Goal: Information Seeking & Learning: Learn about a topic

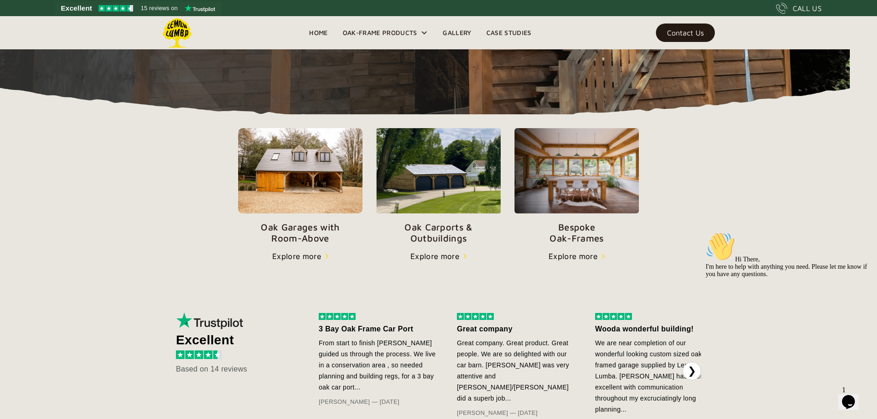
scroll to position [261, 0]
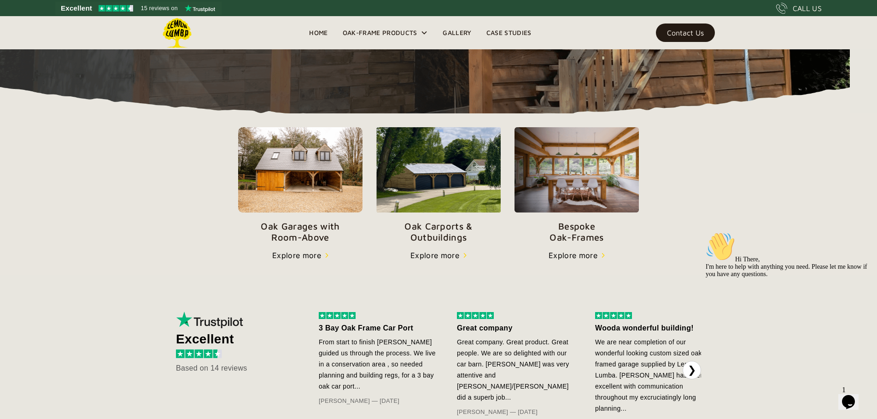
click at [312, 199] on img at bounding box center [300, 169] width 124 height 85
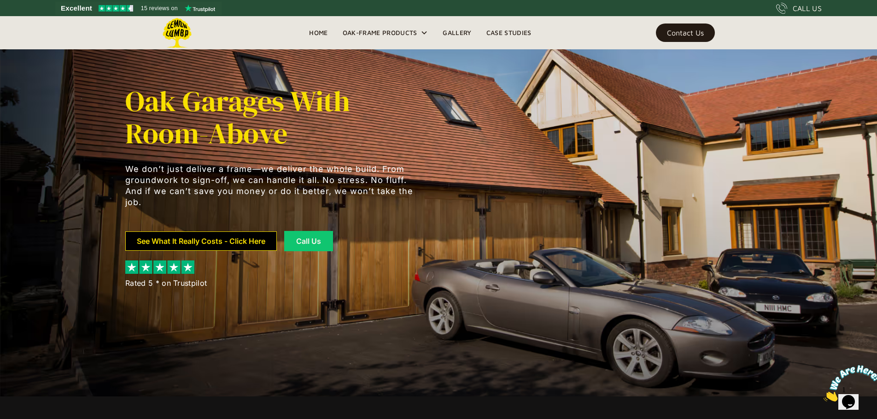
scroll to position [23, 0]
click at [246, 241] on link "See What It Really Costs - Click Here" at bounding box center [200, 240] width 151 height 19
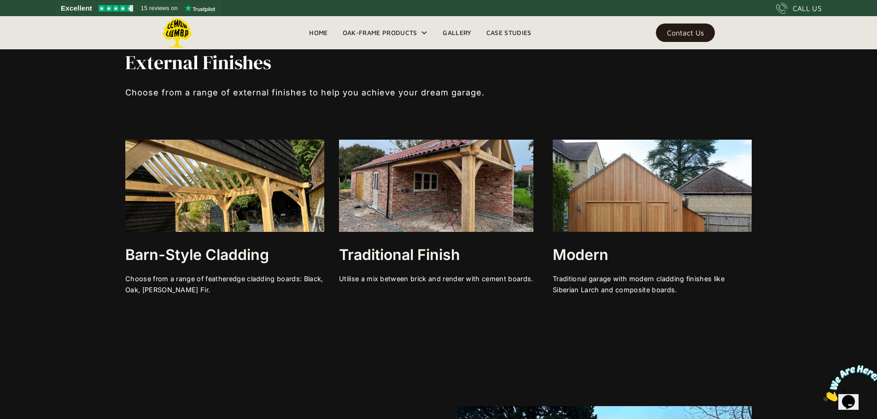
scroll to position [2859, 0]
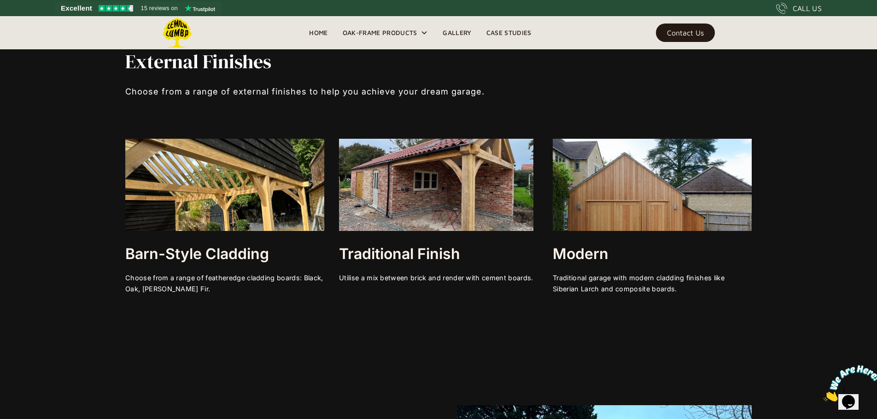
click at [220, 215] on img at bounding box center [224, 185] width 199 height 92
click at [224, 263] on h3 "Barn-style Cladding" at bounding box center [224, 254] width 199 height 18
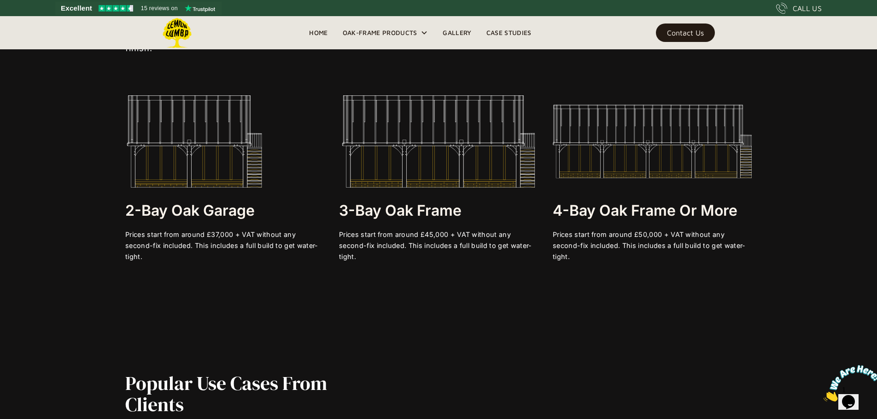
scroll to position [1901, 0]
click at [220, 185] on img at bounding box center [194, 142] width 138 height 92
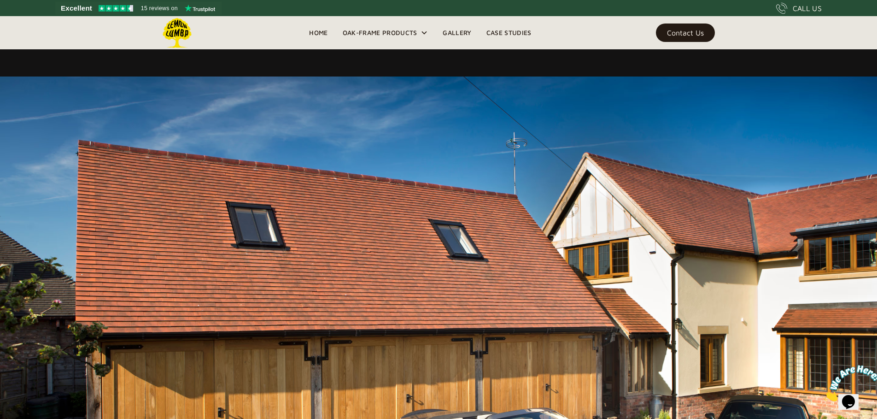
scroll to position [531, 0]
click at [463, 35] on link "Gallery" at bounding box center [456, 33] width 43 height 14
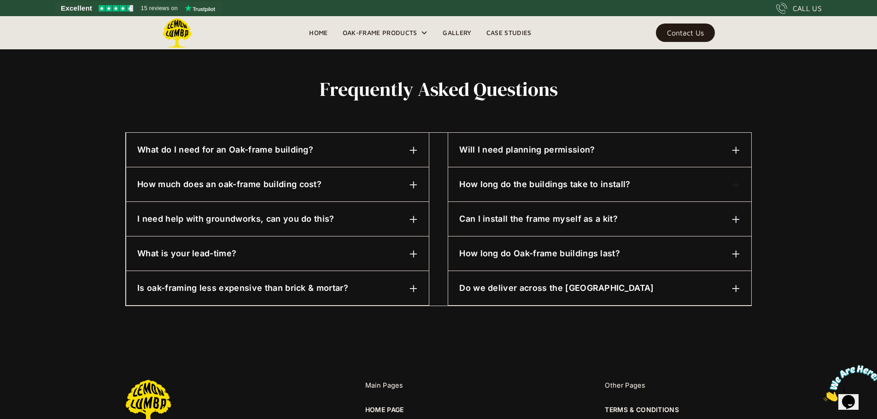
scroll to position [423, 0]
click at [351, 146] on div "What do I need for an Oak-frame building?" at bounding box center [277, 149] width 280 height 12
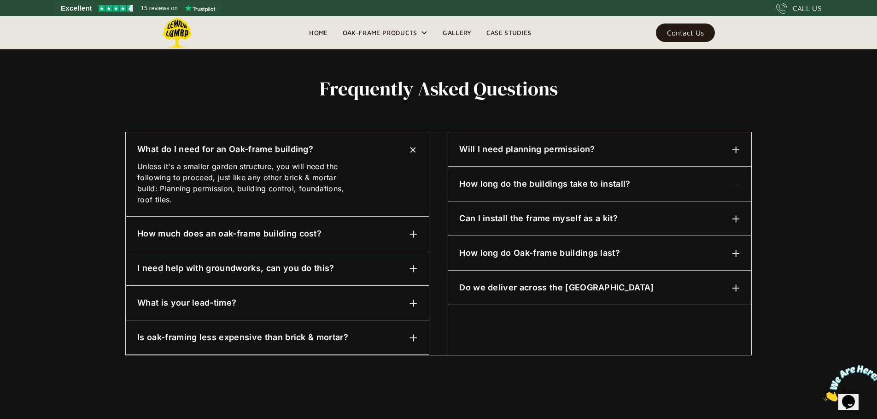
click at [373, 237] on div "How much does an oak-frame building cost?" at bounding box center [277, 233] width 280 height 12
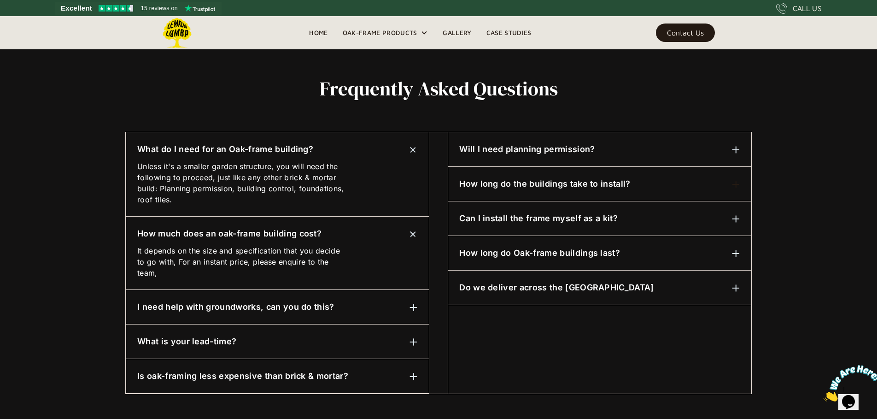
click at [364, 309] on div "I need help with groundworks, can you do this?" at bounding box center [277, 307] width 280 height 12
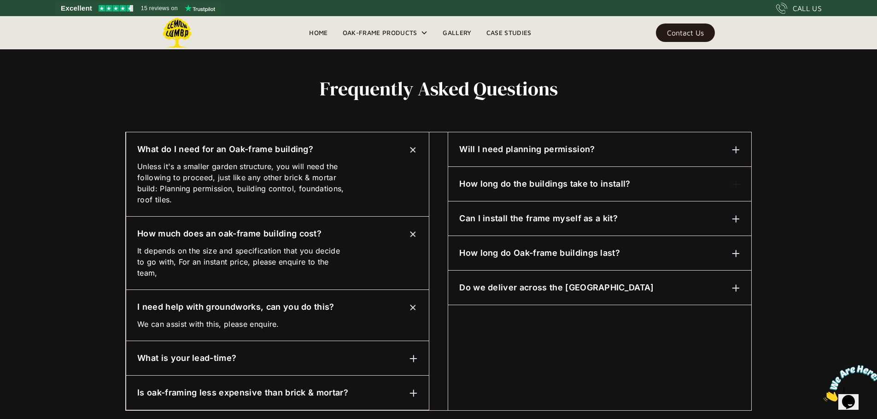
click at [367, 361] on div "What is your lead-time?" at bounding box center [277, 358] width 280 height 12
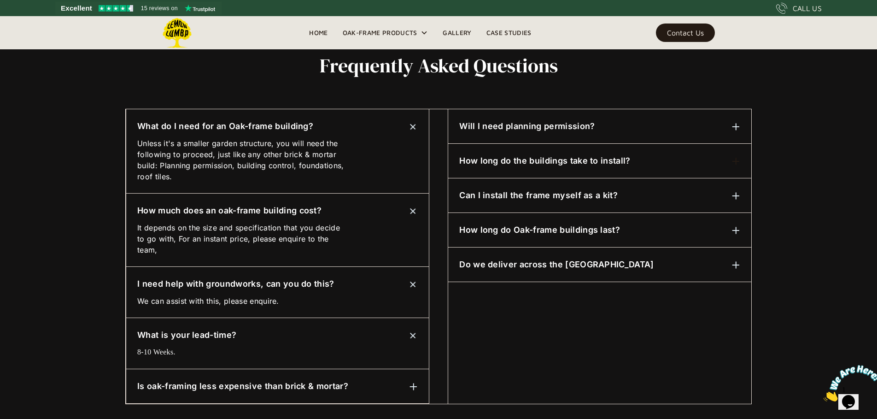
scroll to position [447, 0]
click at [369, 375] on div "Is oak-framing less expensive than brick & mortar? It depends on what specifica…" at bounding box center [277, 385] width 303 height 35
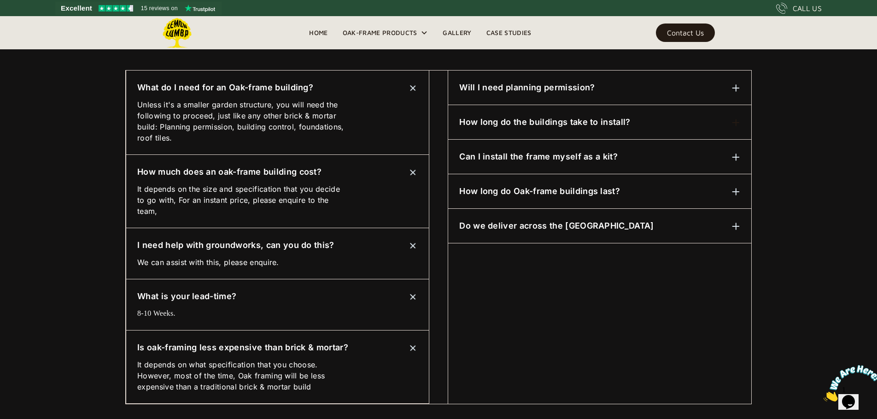
scroll to position [484, 0]
click at [523, 96] on div "Will I need planning permission? 99 percent of the time, yes. Not to worry, we …" at bounding box center [599, 88] width 303 height 35
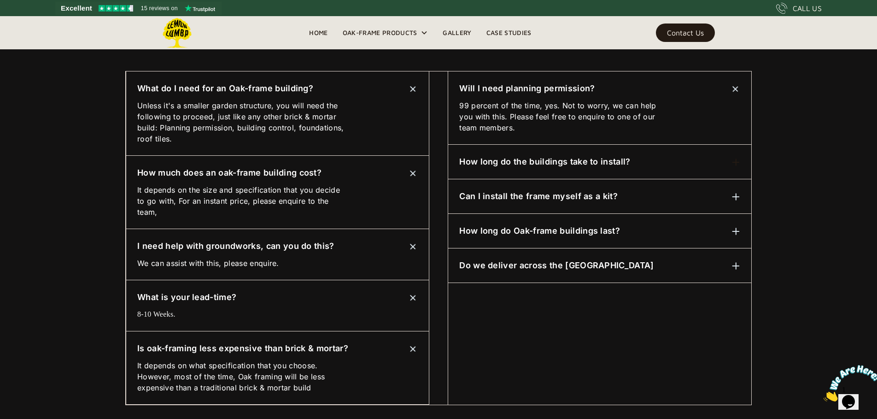
click at [528, 156] on h6 "How long do the buildings take to install?" at bounding box center [544, 162] width 171 height 12
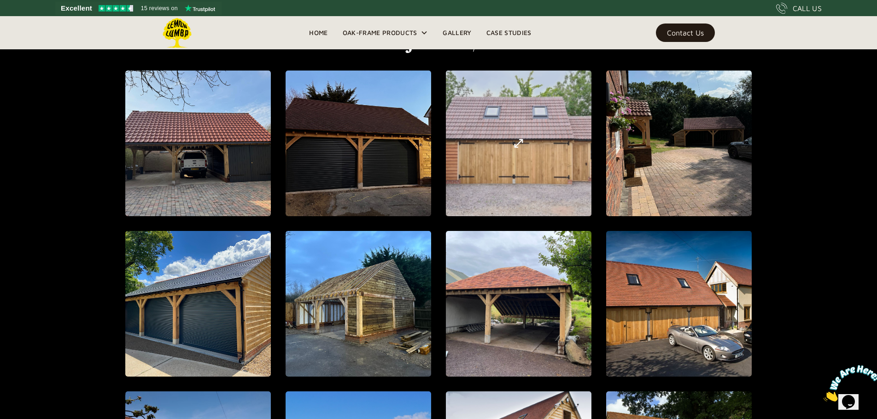
scroll to position [416, 0]
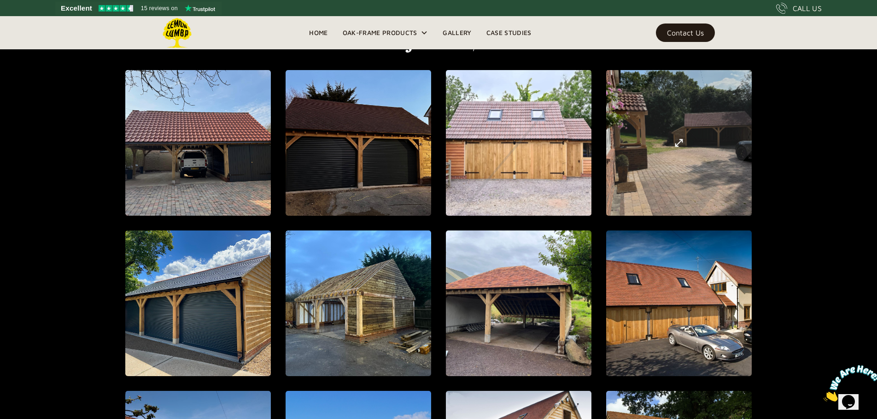
click at [338, 157] on div "open lightbox" at bounding box center [198, 143] width 280 height 334
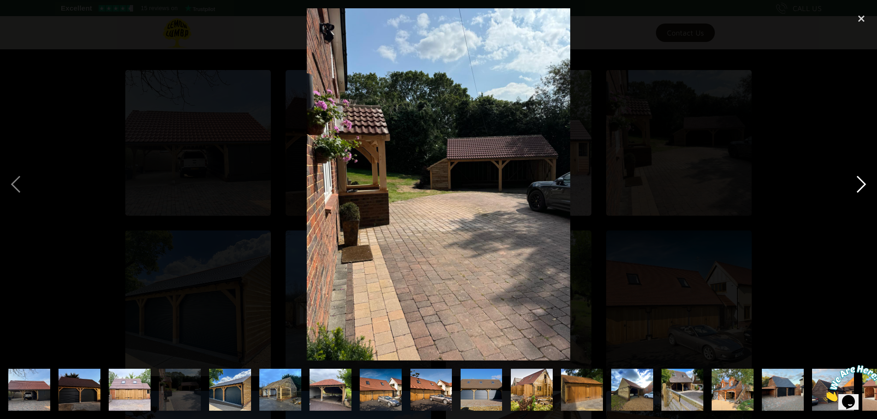
click at [861, 186] on div "next image" at bounding box center [860, 184] width 31 height 352
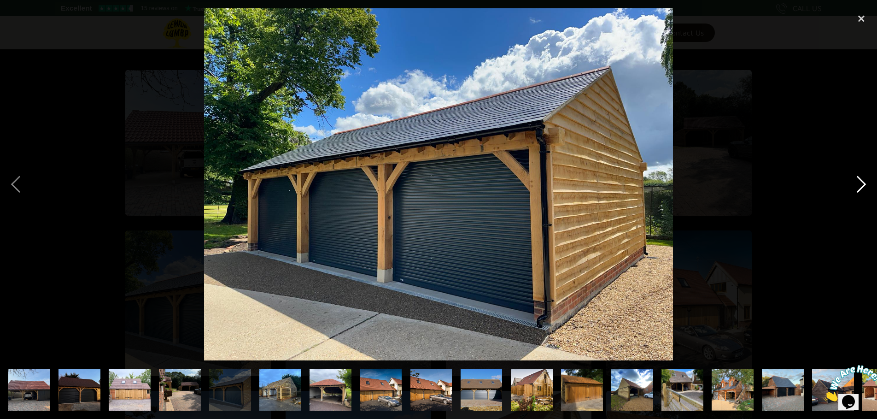
click at [860, 185] on div "next image" at bounding box center [860, 184] width 31 height 352
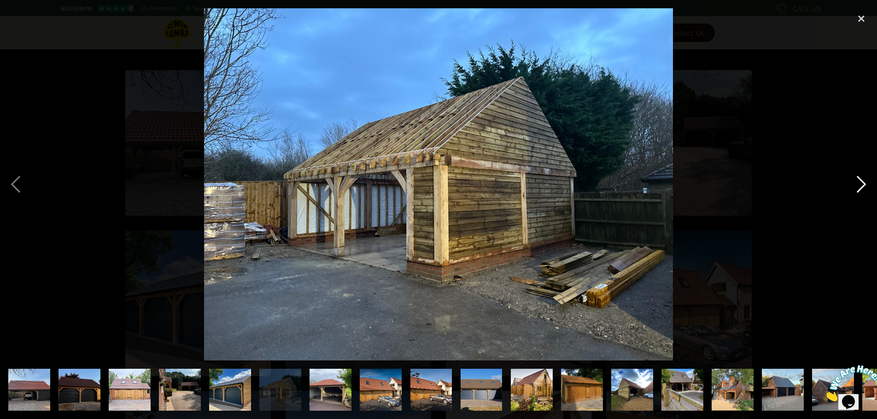
click at [860, 185] on div "next image" at bounding box center [860, 184] width 31 height 352
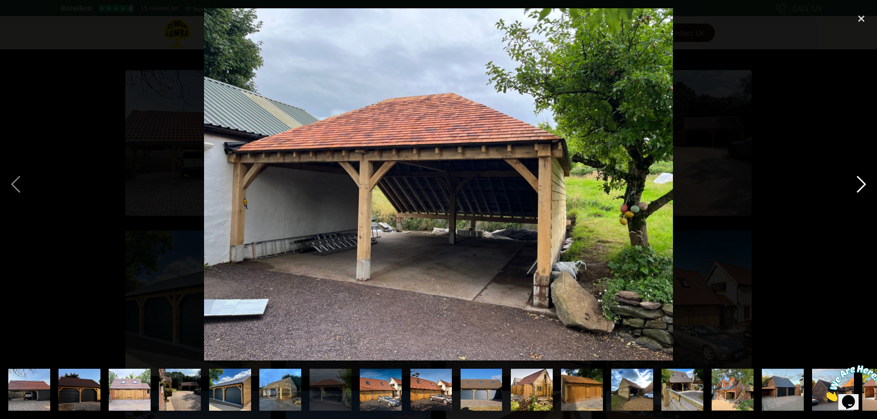
click at [860, 185] on div "next image" at bounding box center [860, 184] width 31 height 352
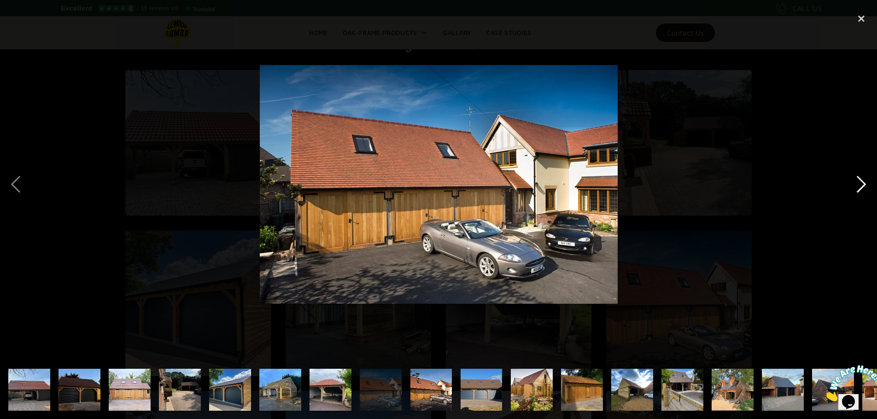
click at [860, 185] on div "next image" at bounding box center [860, 184] width 31 height 352
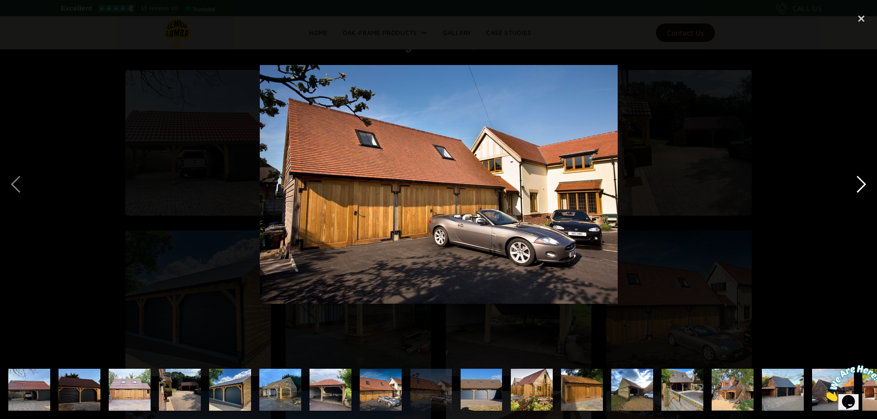
click at [860, 185] on div "next image" at bounding box center [860, 184] width 31 height 352
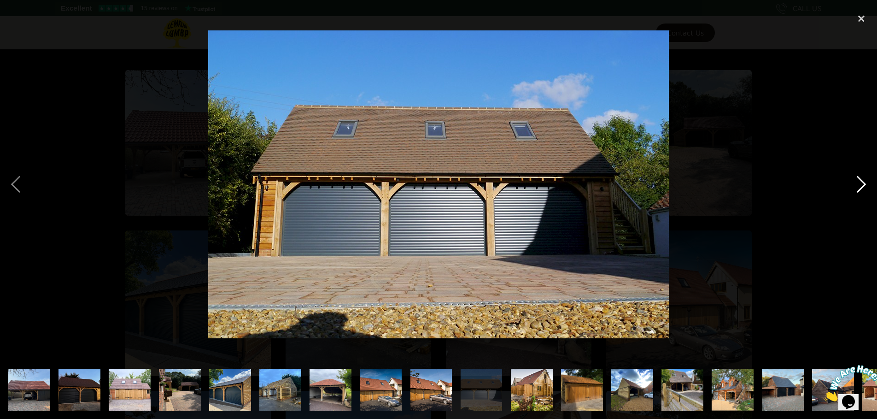
click at [860, 185] on div "next image" at bounding box center [860, 184] width 31 height 352
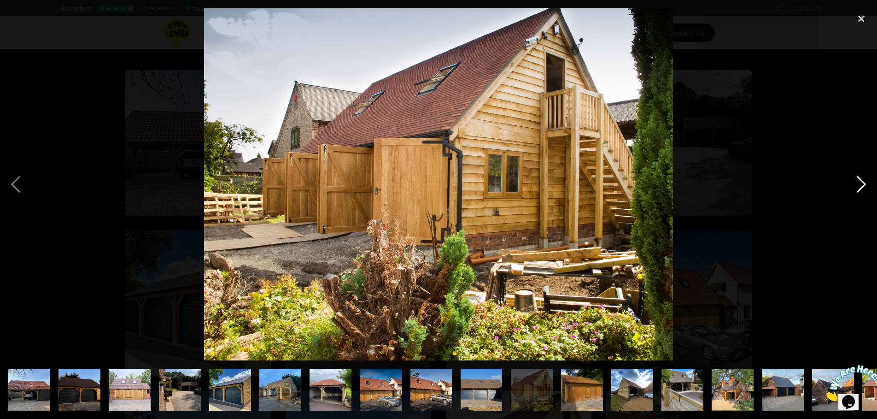
click at [861, 185] on div "next image" at bounding box center [860, 184] width 31 height 352
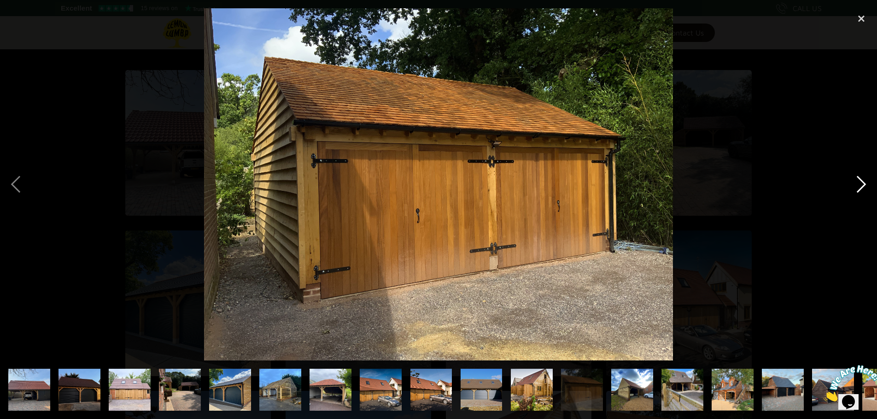
click at [861, 185] on div "next image" at bounding box center [860, 184] width 31 height 352
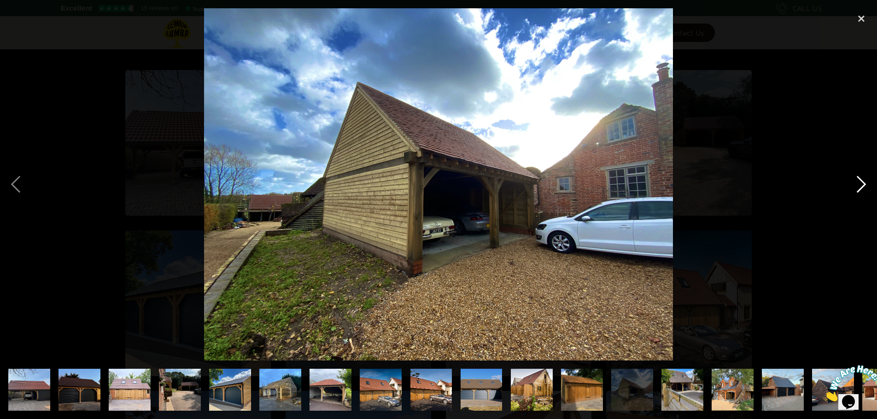
click at [861, 185] on div "next image" at bounding box center [860, 184] width 31 height 352
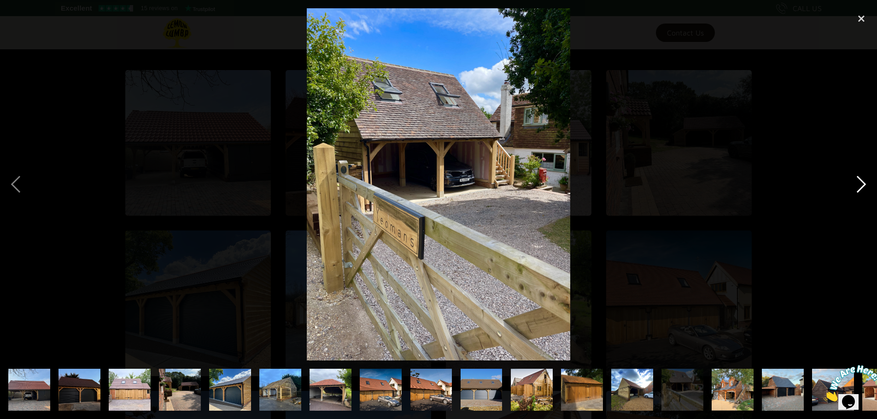
click at [861, 185] on div "next image" at bounding box center [860, 184] width 31 height 352
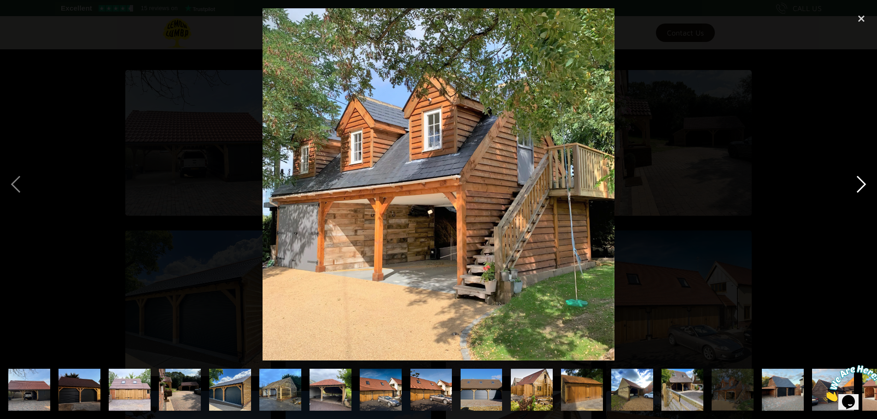
click at [861, 185] on div "next image" at bounding box center [860, 184] width 31 height 352
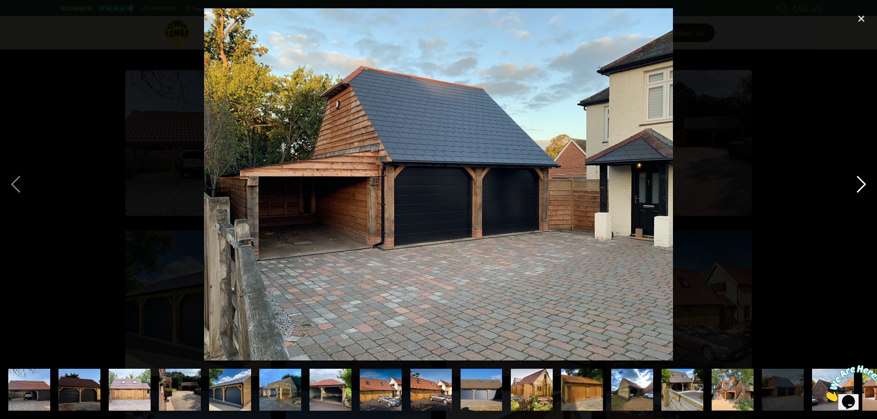
click at [861, 185] on div "next image" at bounding box center [860, 184] width 31 height 352
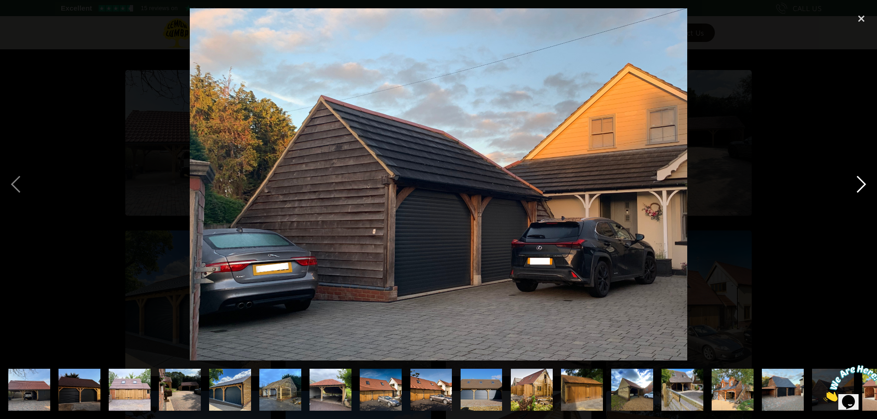
click at [861, 185] on div "next image" at bounding box center [860, 184] width 31 height 352
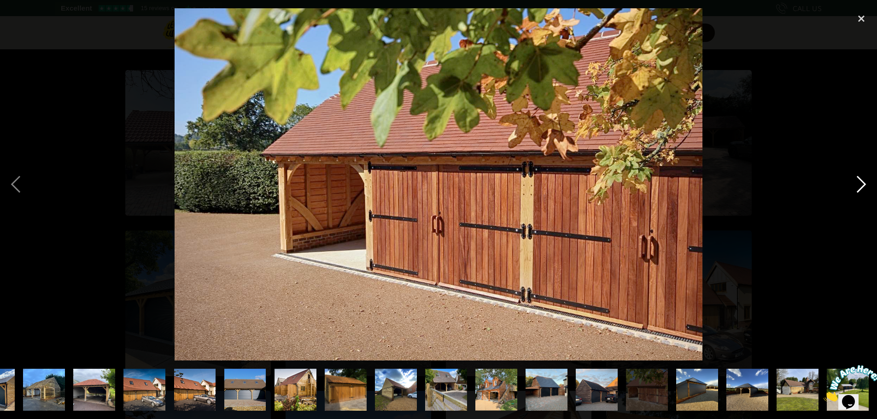
scroll to position [0, 236]
click at [861, 185] on div "next image" at bounding box center [860, 184] width 31 height 352
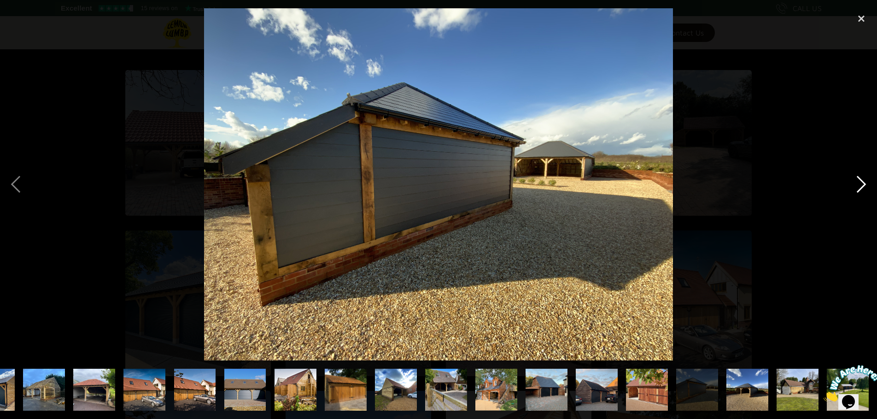
click at [861, 185] on div "next image" at bounding box center [860, 184] width 31 height 352
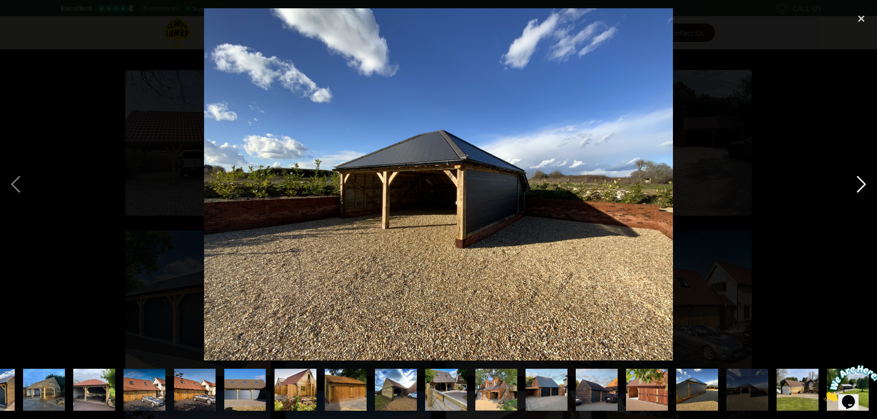
click at [861, 185] on div "next image" at bounding box center [860, 184] width 31 height 352
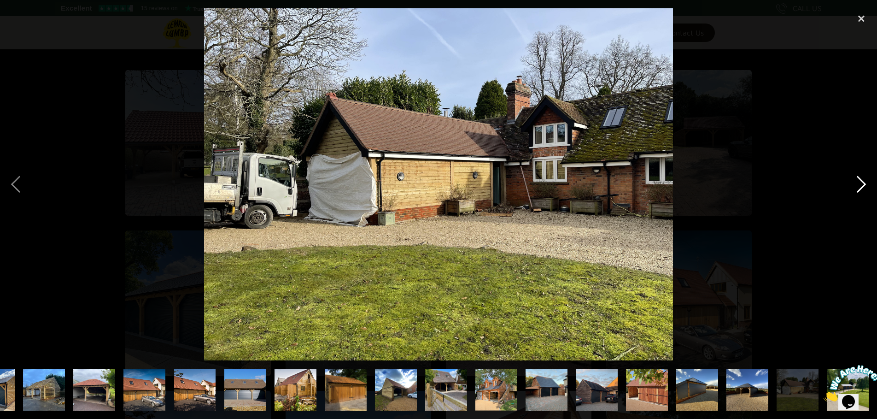
click at [861, 185] on div "next image" at bounding box center [860, 184] width 31 height 352
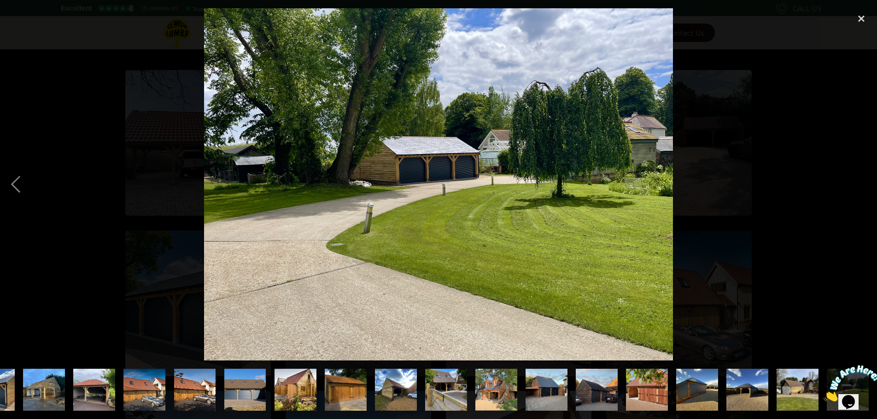
click at [861, 185] on div "next image" at bounding box center [860, 184] width 31 height 352
click at [859, 17] on div "close lightbox" at bounding box center [860, 18] width 31 height 20
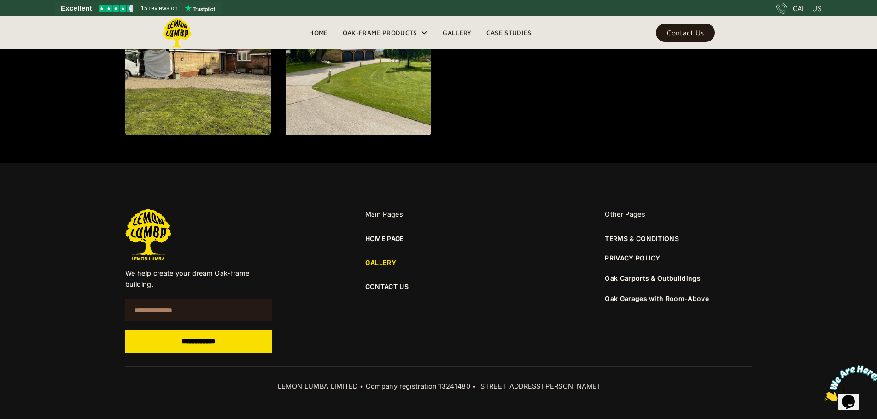
scroll to position [1298, 0]
